Goal: Task Accomplishment & Management: Manage account settings

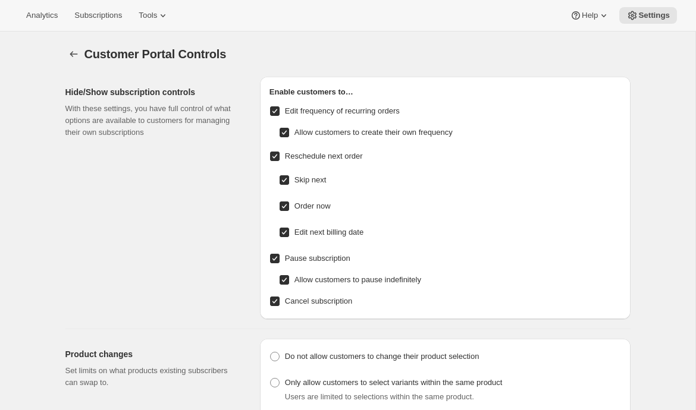
scroll to position [749, 0]
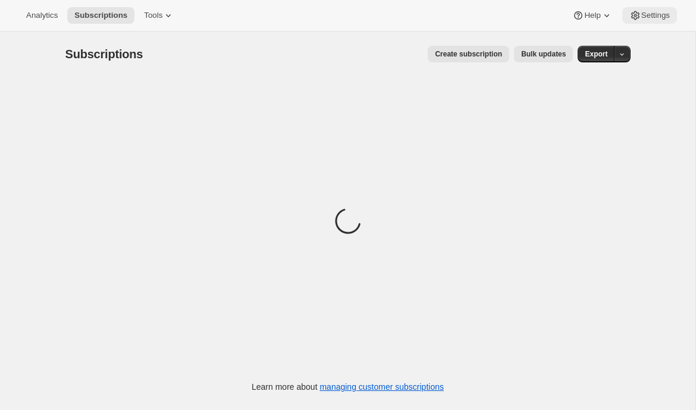
click at [670, 14] on button "Settings" at bounding box center [649, 15] width 55 height 17
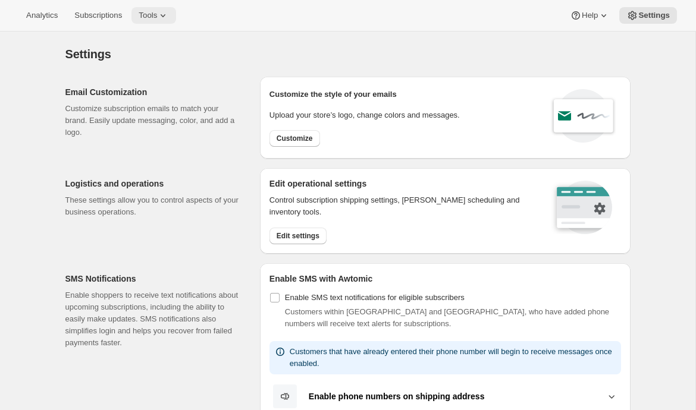
click at [168, 16] on icon at bounding box center [163, 16] width 12 height 12
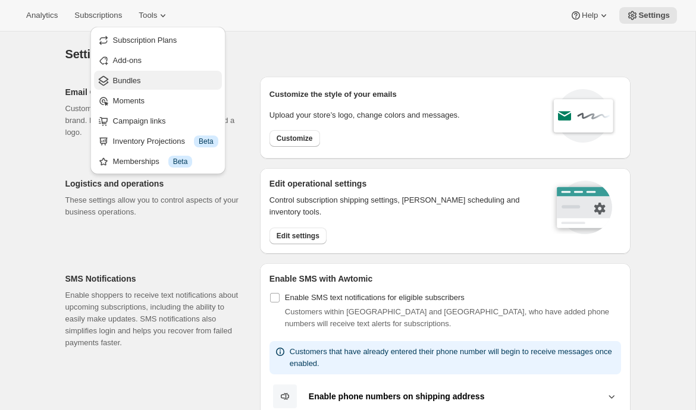
click at [129, 84] on button "Bundles" at bounding box center [158, 80] width 128 height 19
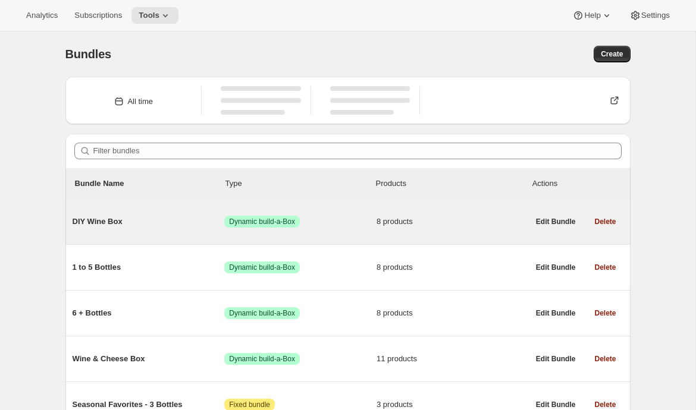
scroll to position [110, 0]
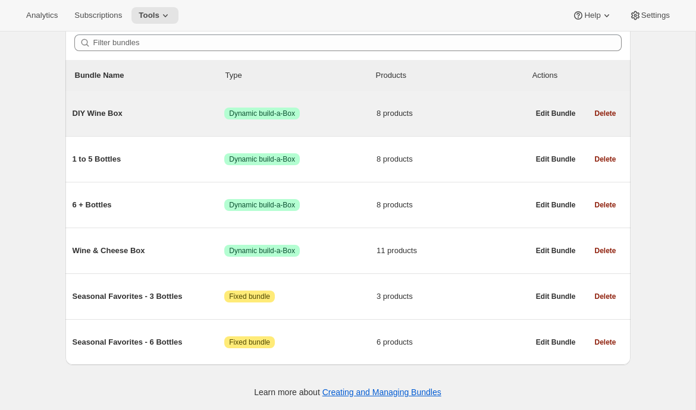
click at [171, 124] on div "DIY Wine Box Success Dynamic build-a-Box 8 products" at bounding box center [301, 113] width 456 height 31
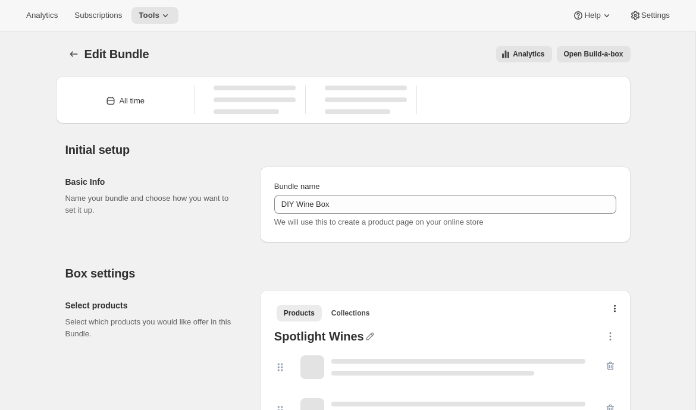
type input "DIY Wine Box"
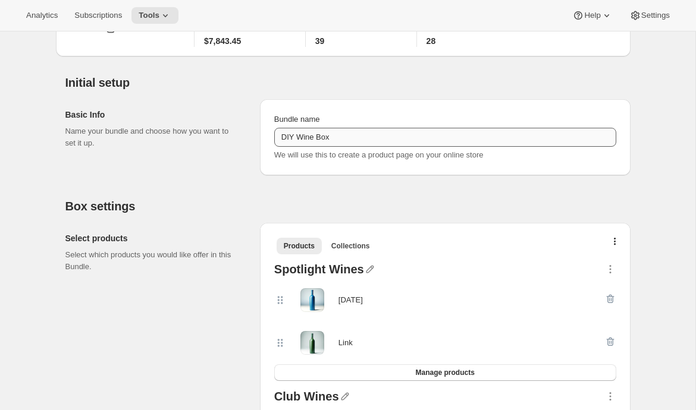
scroll to position [201, 0]
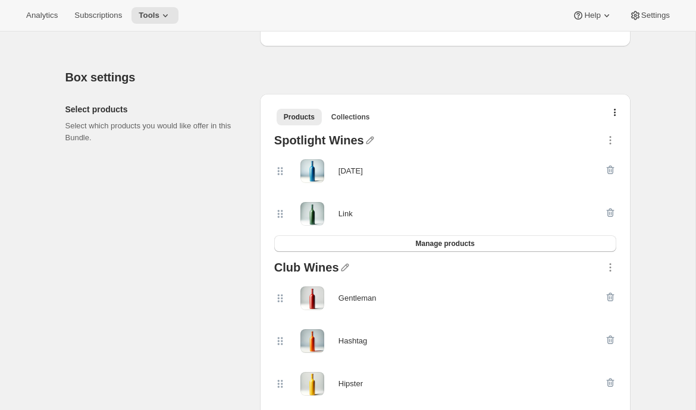
click at [611, 108] on ul "Products Collections More views" at bounding box center [445, 116] width 342 height 17
click at [614, 112] on icon "button" at bounding box center [615, 114] width 2 height 10
click at [606, 140] on span "Bulk Autoswap for existing subscribers" at bounding box center [609, 137] width 132 height 9
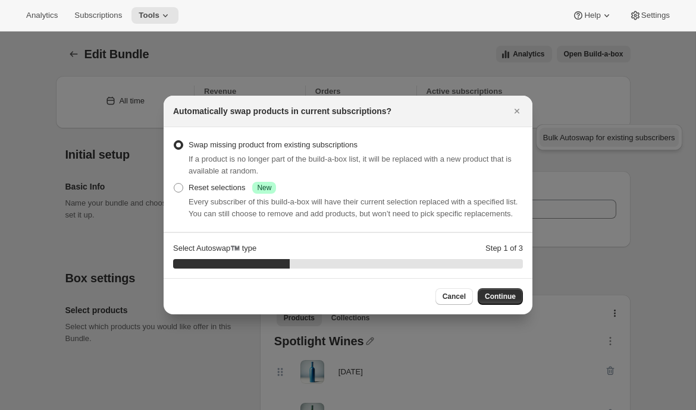
scroll to position [0, 0]
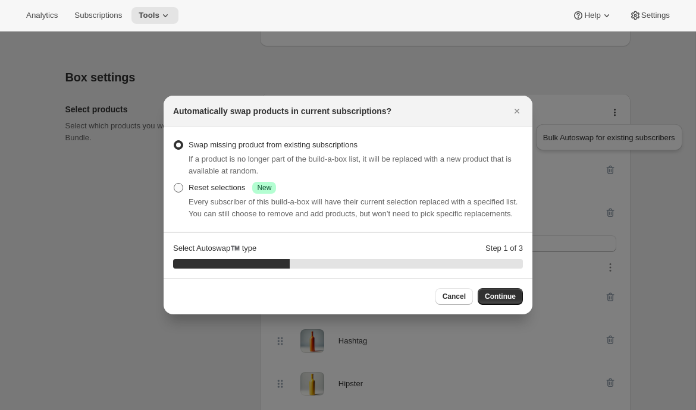
click at [229, 184] on div "Reset selections Success New" at bounding box center [232, 188] width 87 height 12
click at [174, 184] on input "Reset selections Success New" at bounding box center [174, 183] width 1 height 1
radio input "true"
click at [519, 109] on icon "Close" at bounding box center [516, 111] width 5 height 5
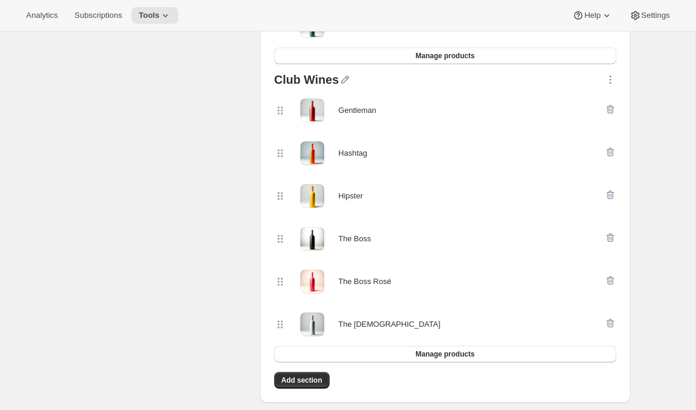
scroll to position [393, 0]
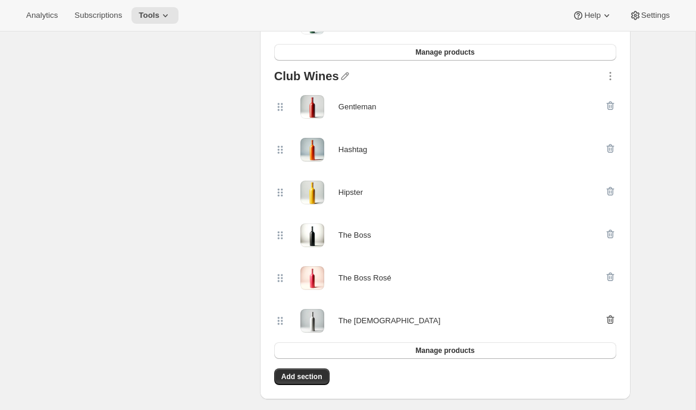
click at [610, 324] on icon "button" at bounding box center [610, 320] width 12 height 12
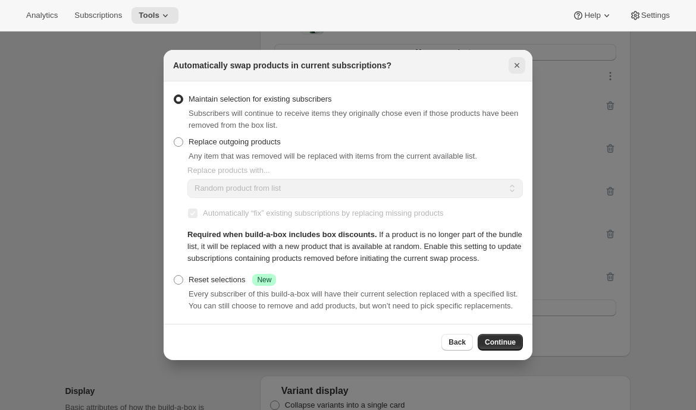
click at [520, 59] on icon "Close" at bounding box center [517, 65] width 12 height 12
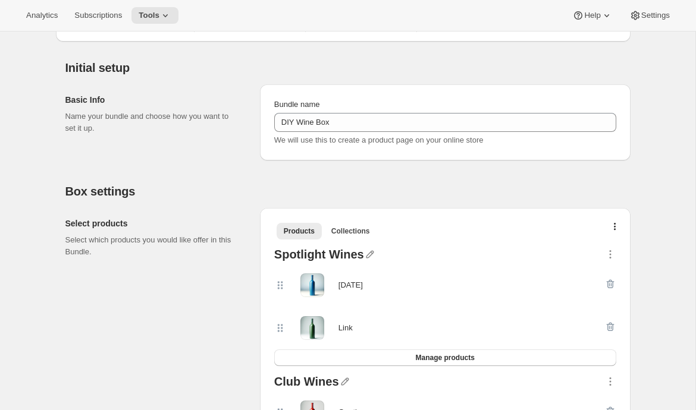
scroll to position [54, 0]
